Goal: Find specific page/section

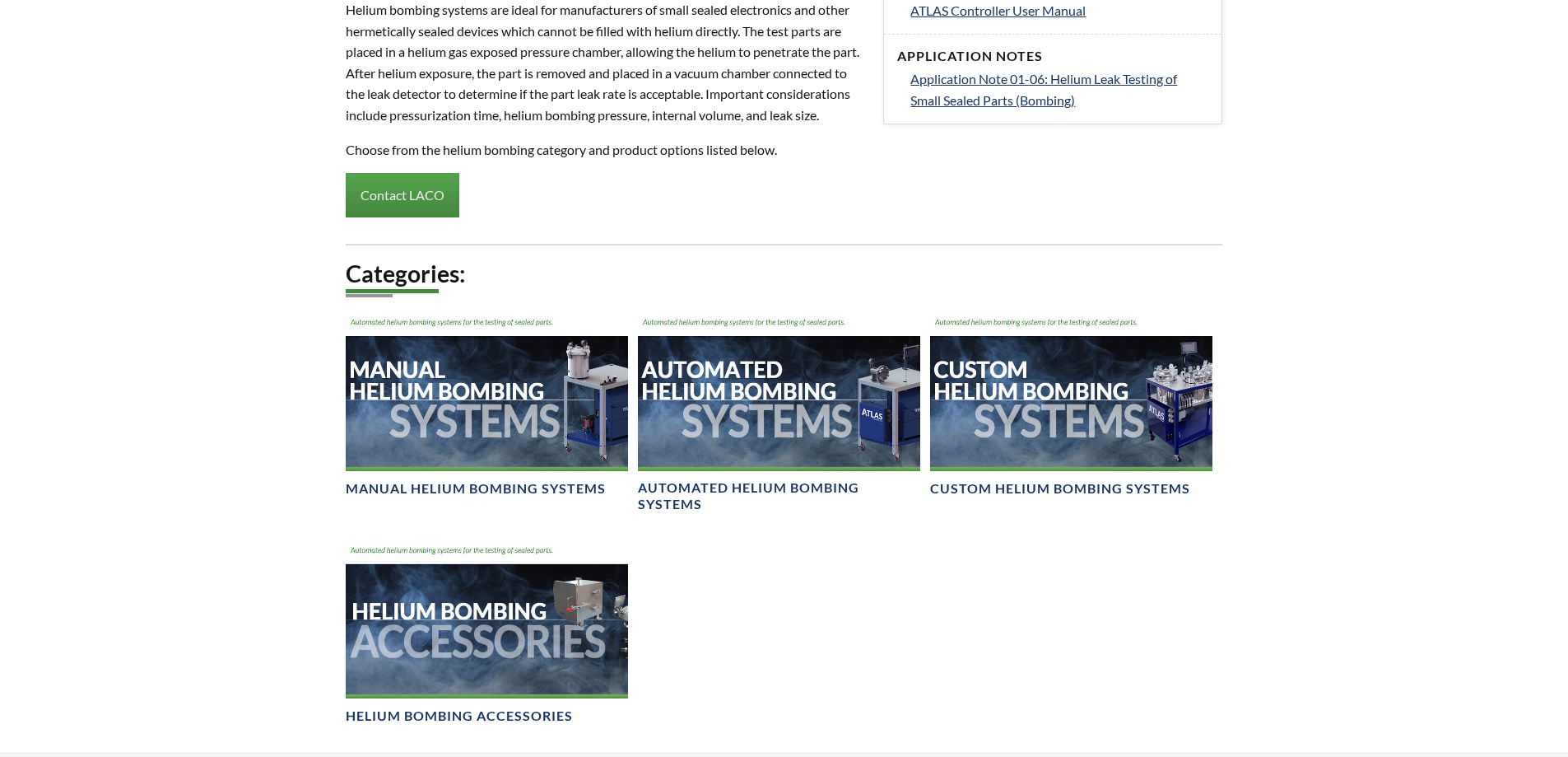
scroll to position [831, 0]
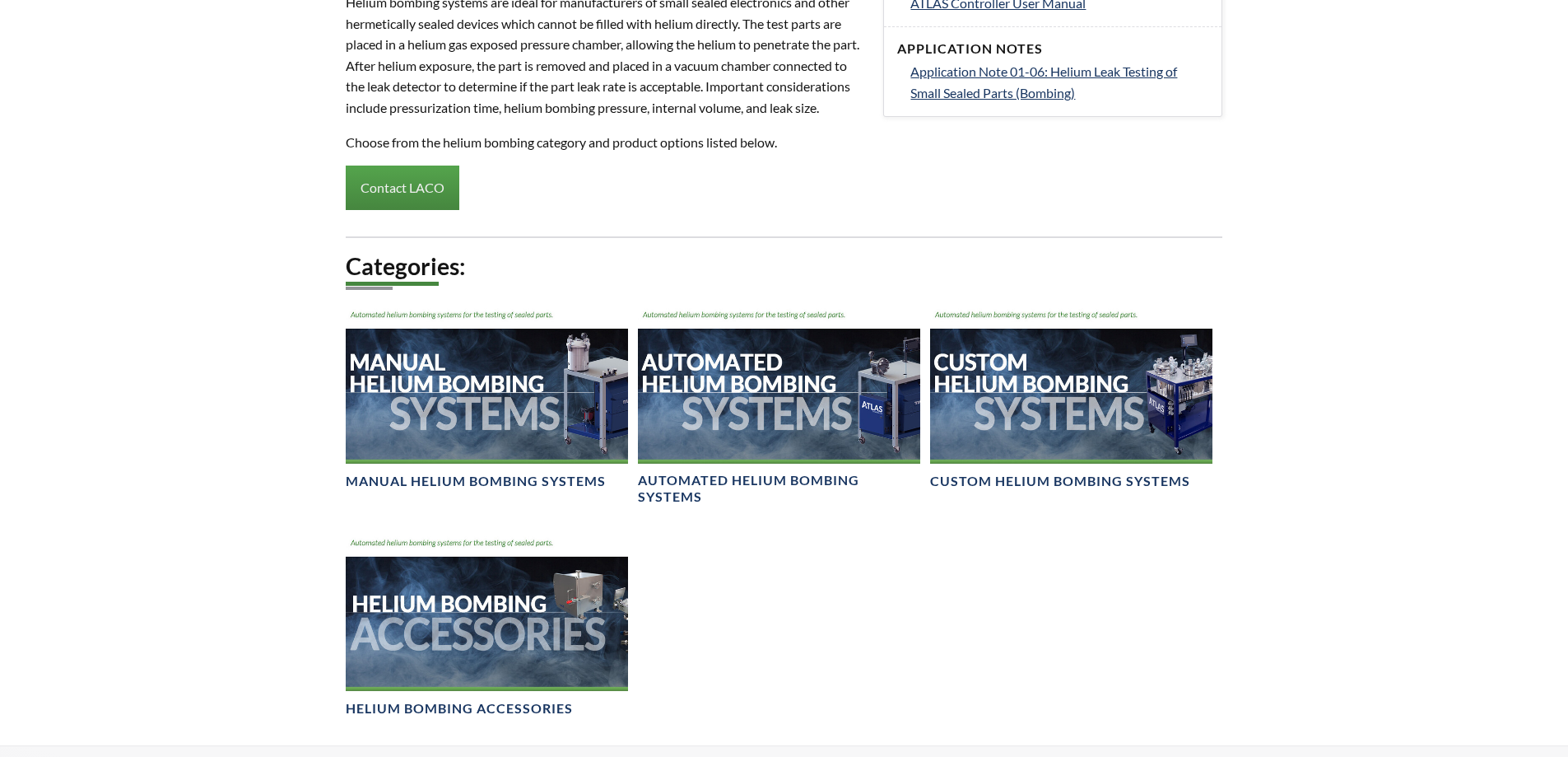
select select "Language Translate Widget"
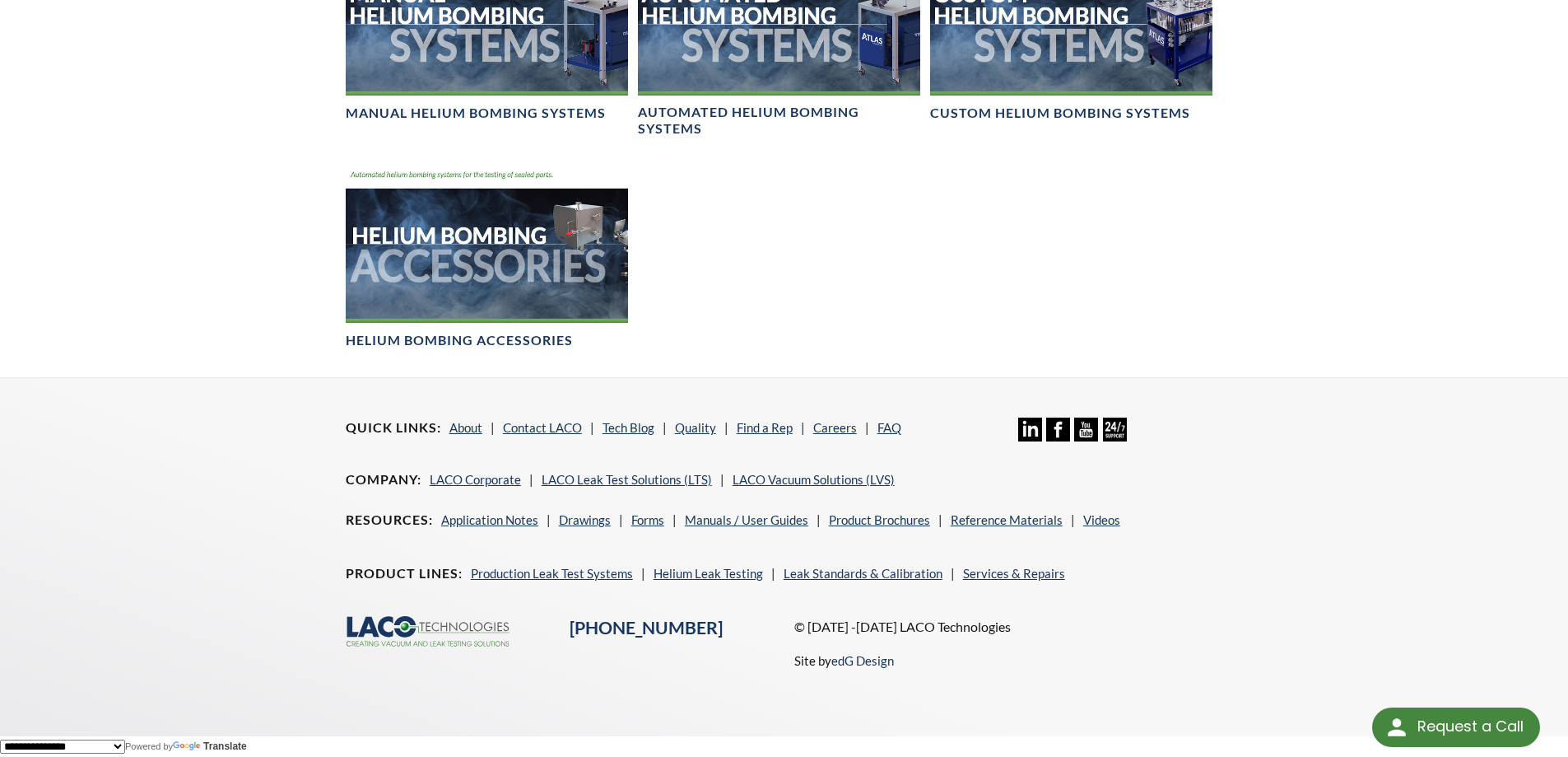
scroll to position [1078, 0]
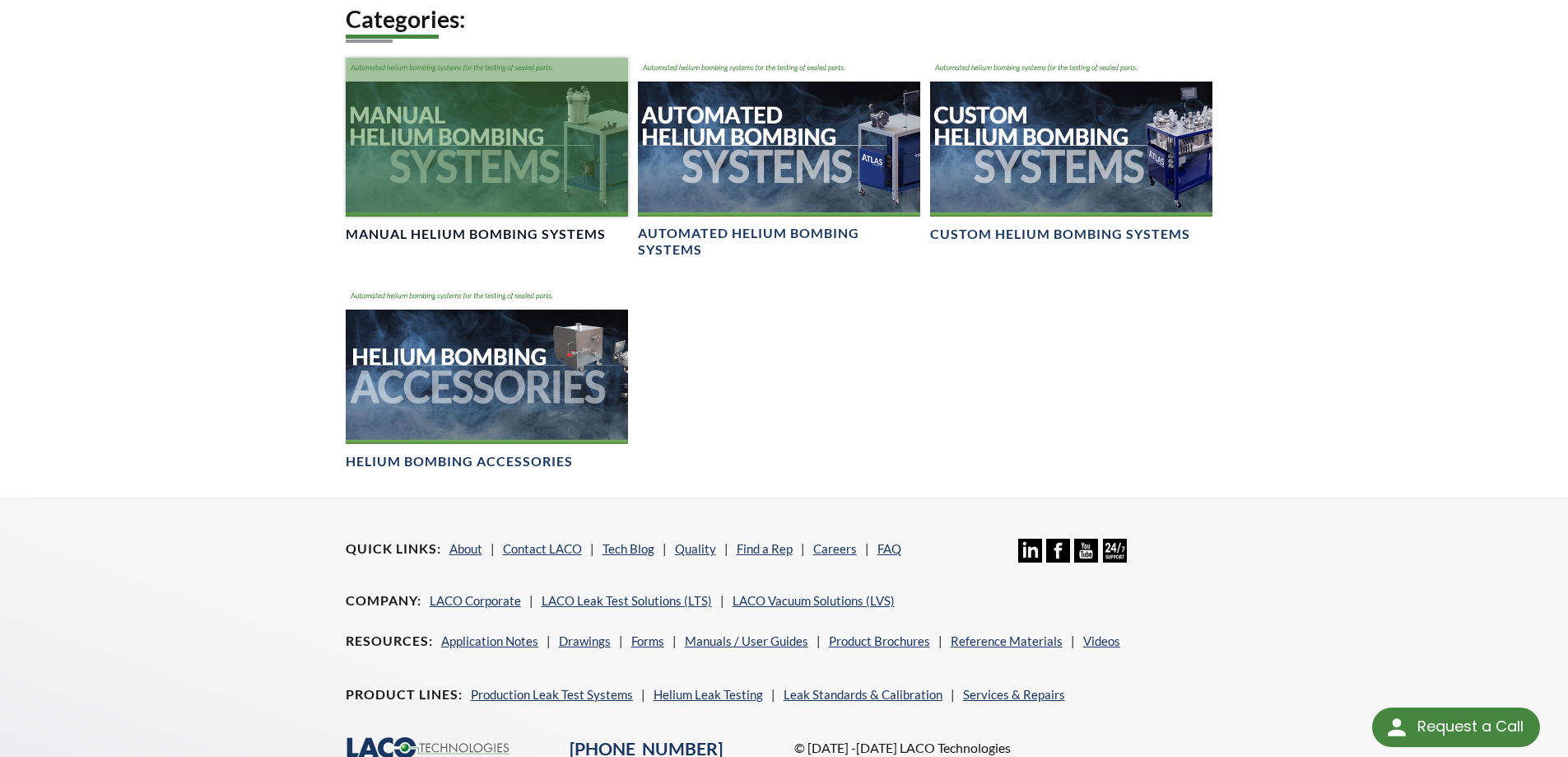
click at [422, 211] on div at bounding box center [486, 137] width 283 height 159
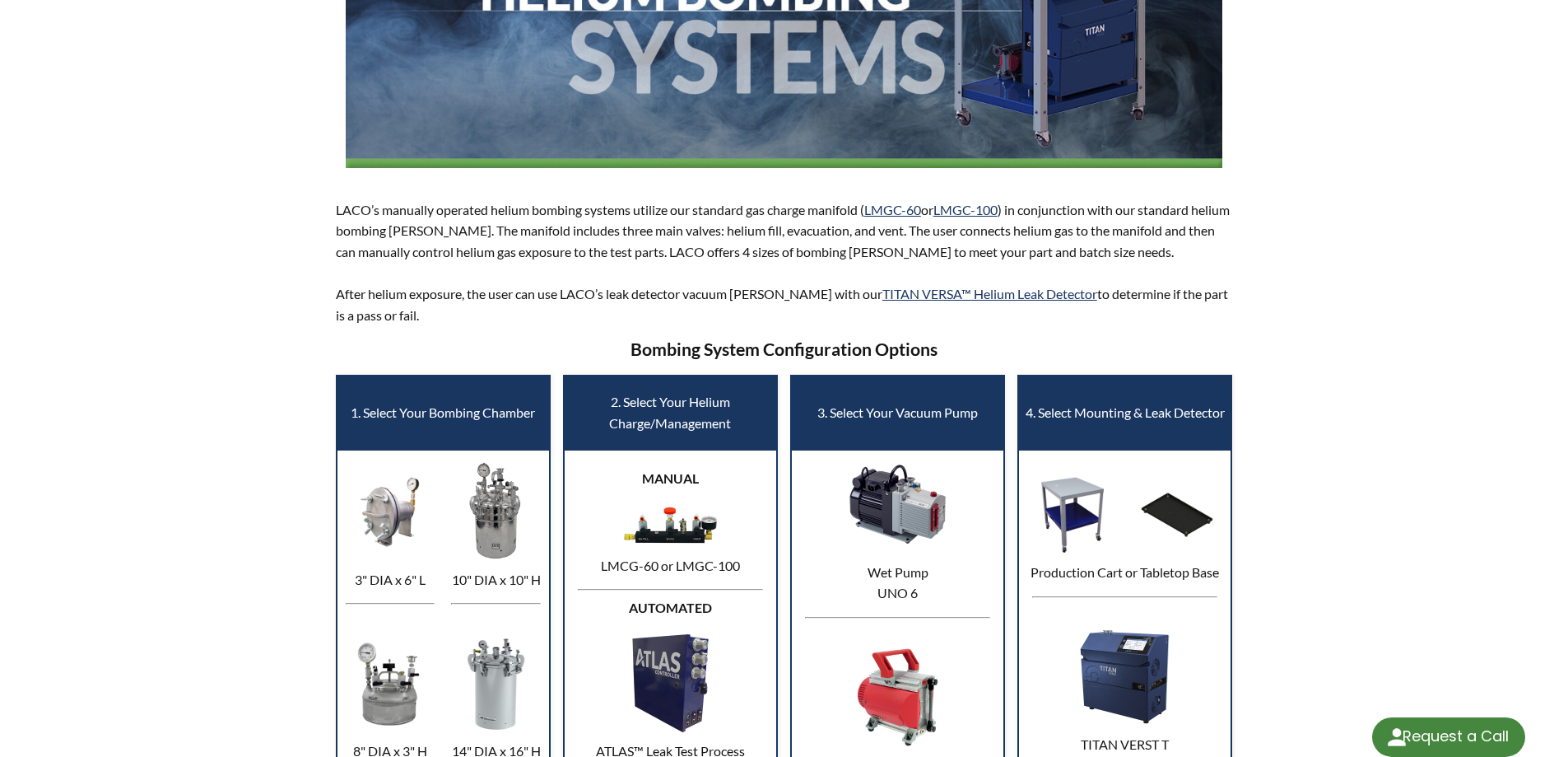
select select "Language Translate Widget"
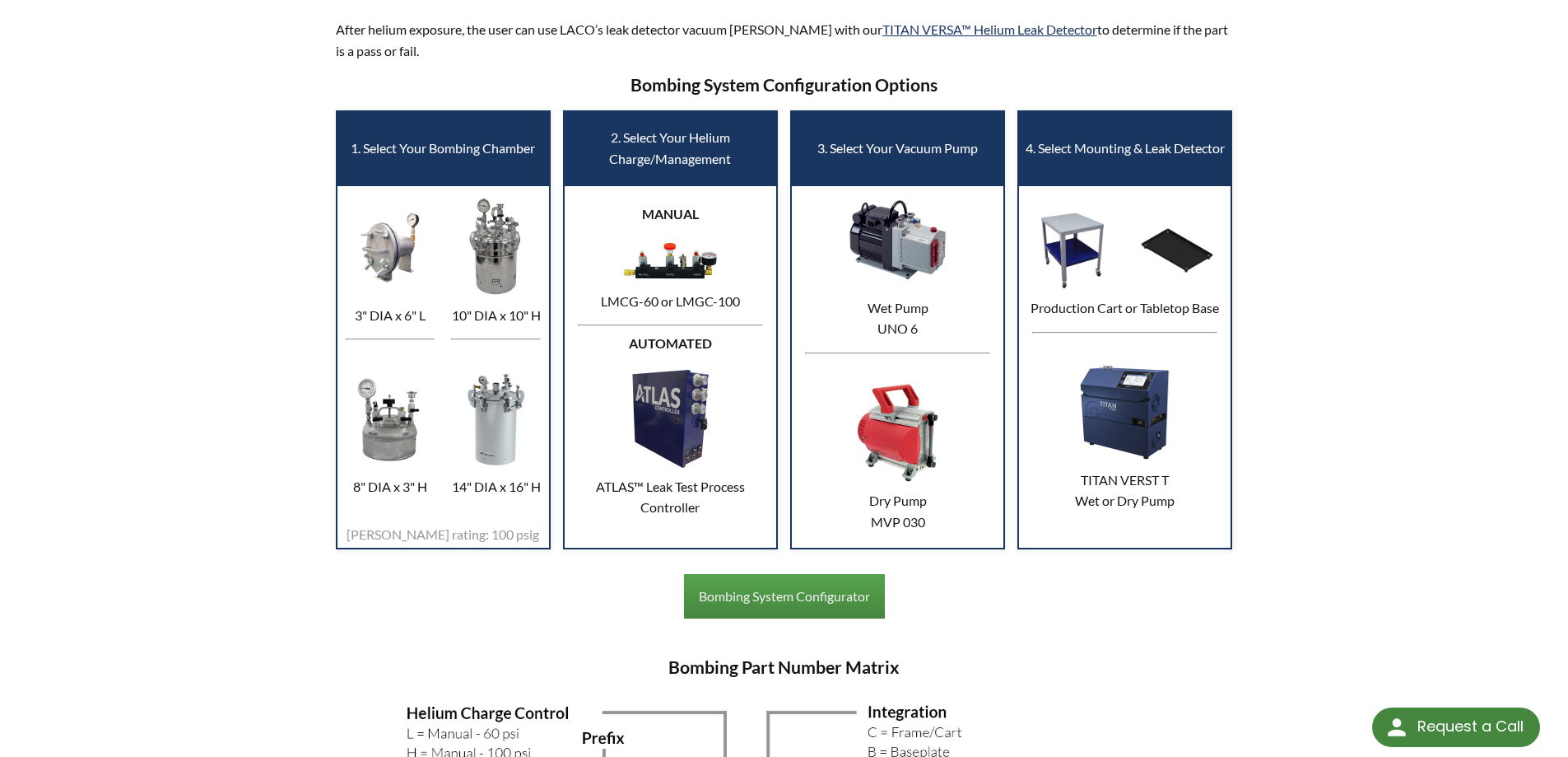
scroll to position [659, 0]
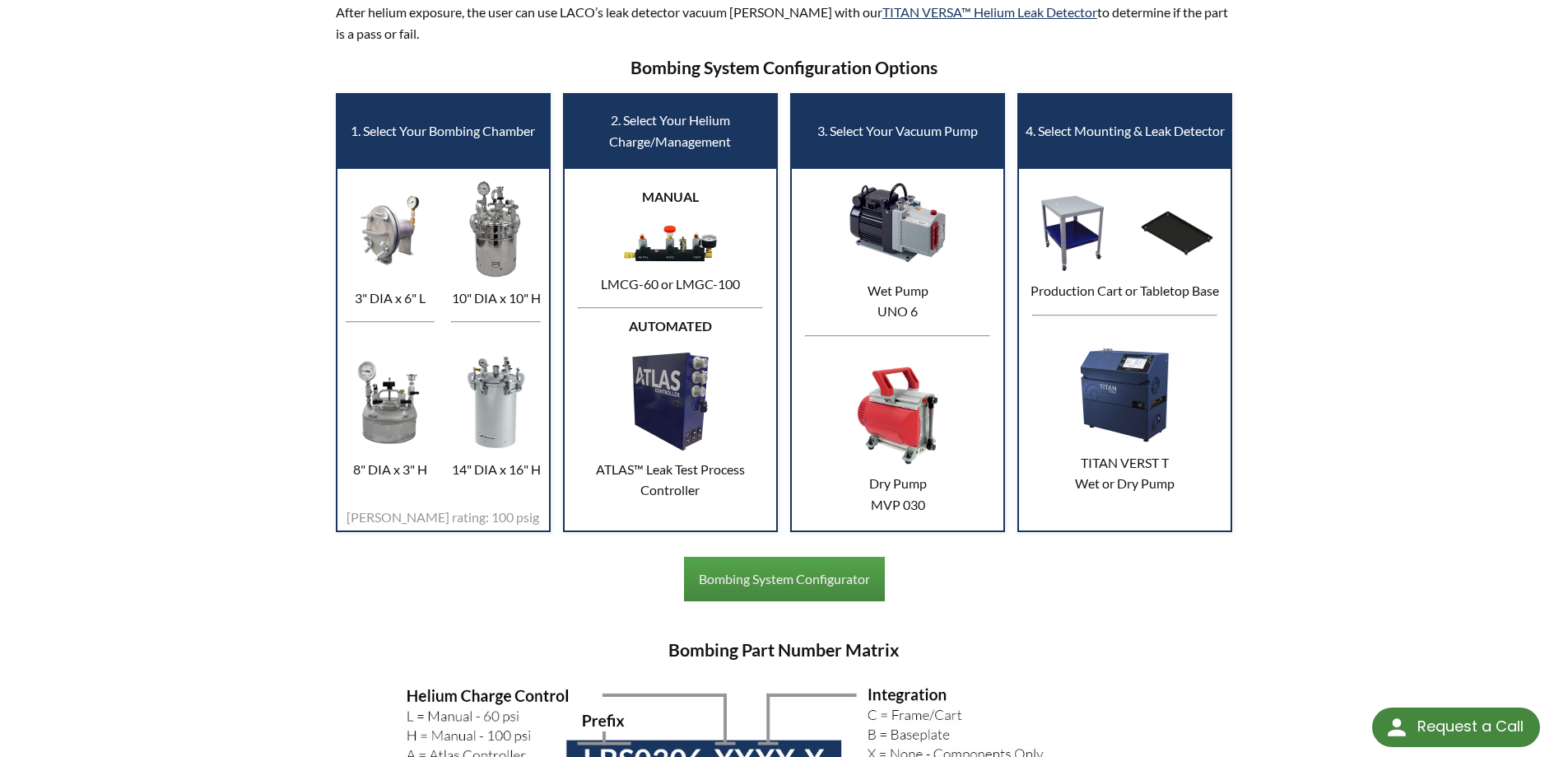
click at [482, 263] on img at bounding box center [496, 230] width 98 height 103
click at [486, 299] on p "10" DIA x 10" H" at bounding box center [496, 297] width 98 height 21
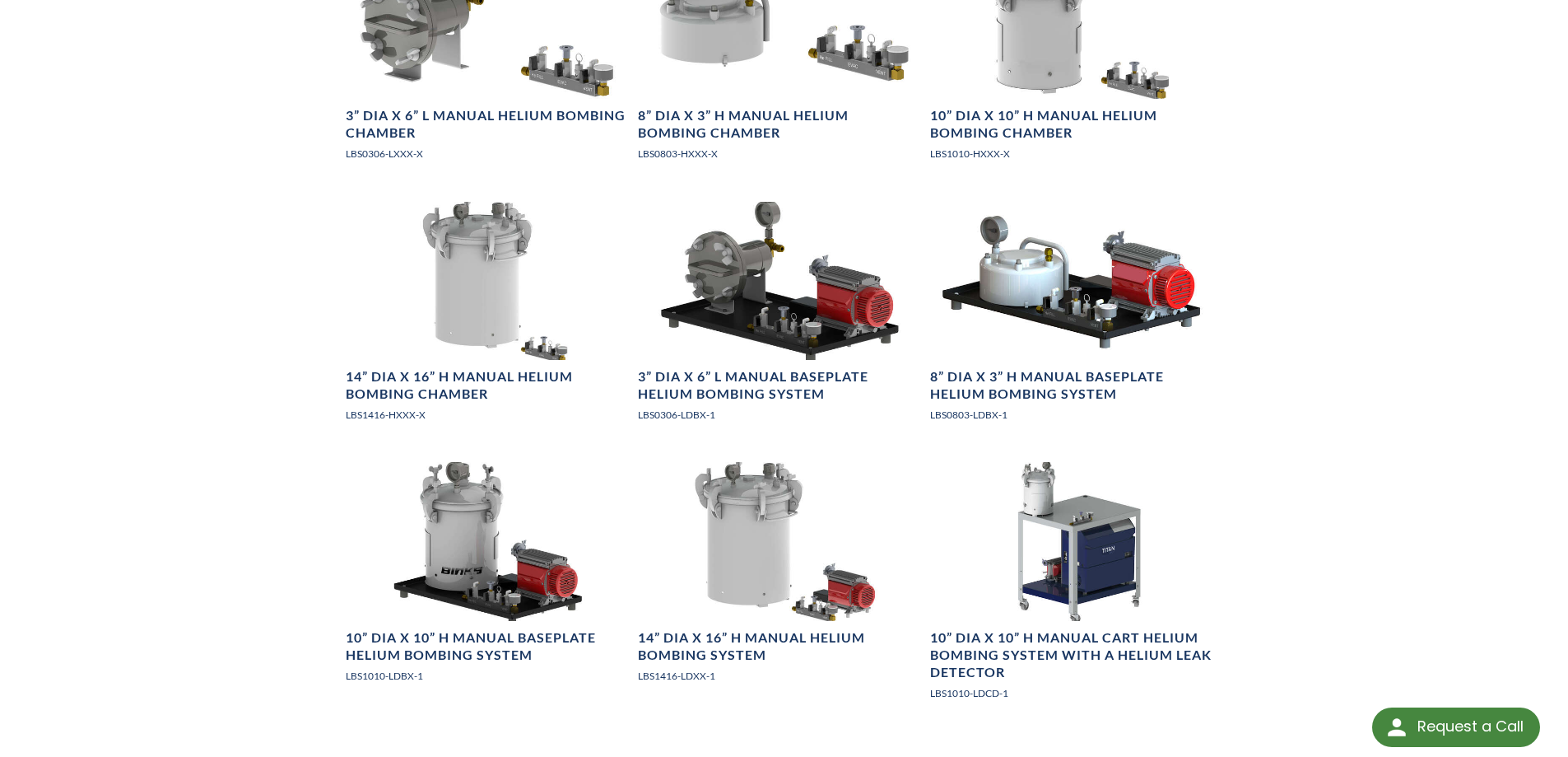
scroll to position [2305, 0]
